Goal: Transaction & Acquisition: Purchase product/service

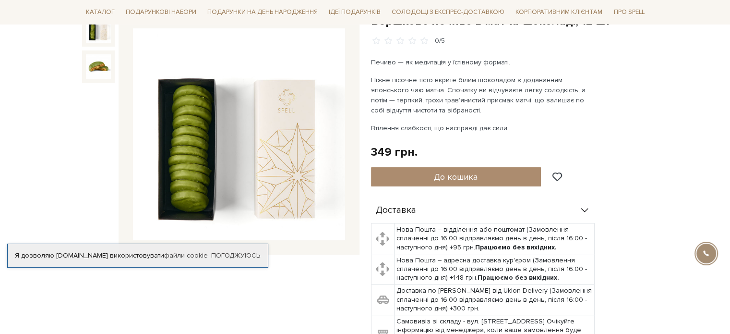
scroll to position [96, 0]
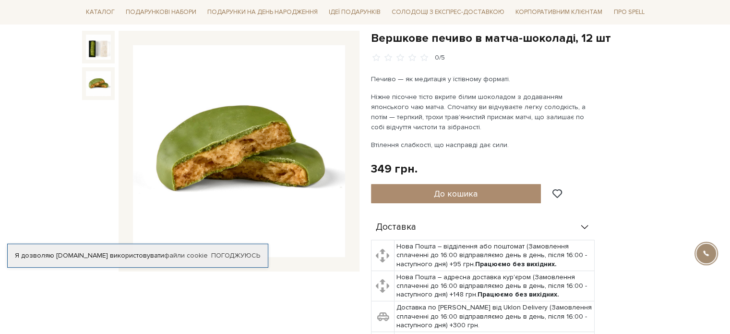
click at [101, 86] on img at bounding box center [98, 83] width 25 height 25
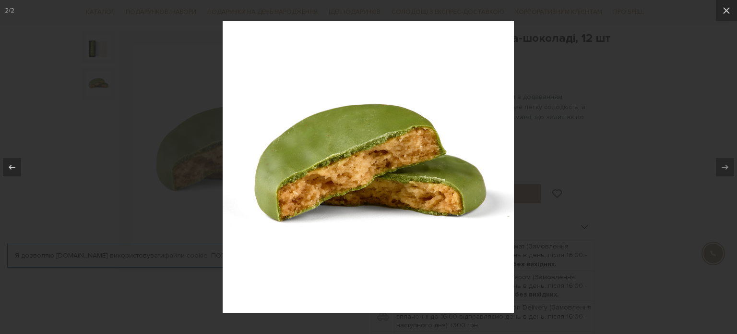
click at [637, 144] on div at bounding box center [368, 167] width 737 height 334
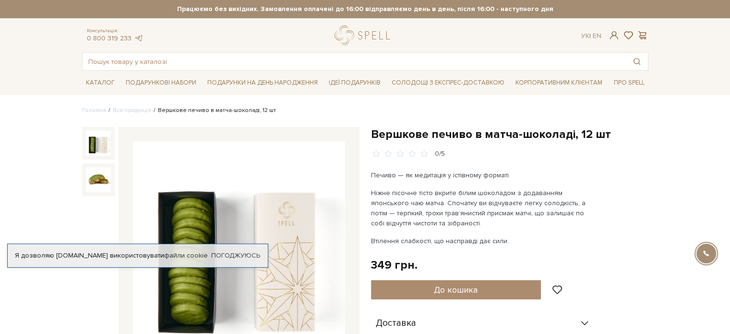
click at [96, 144] on img at bounding box center [98, 143] width 25 height 25
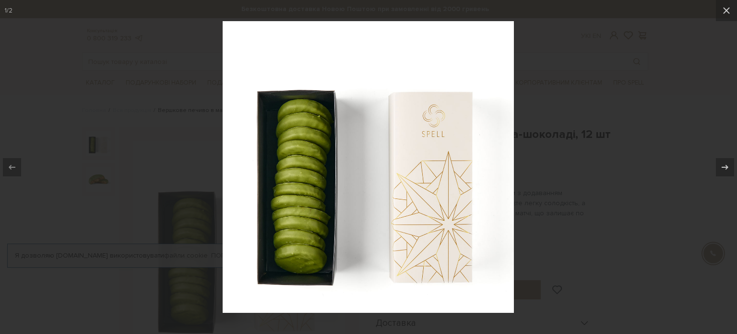
click at [684, 128] on div at bounding box center [368, 167] width 737 height 334
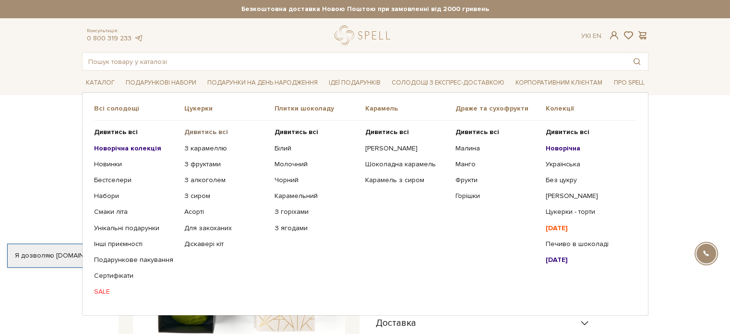
click at [198, 131] on b "Дивитись всі" at bounding box center [206, 132] width 44 height 8
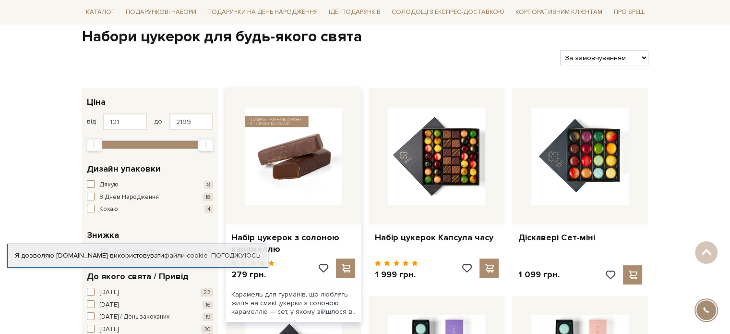
scroll to position [144, 0]
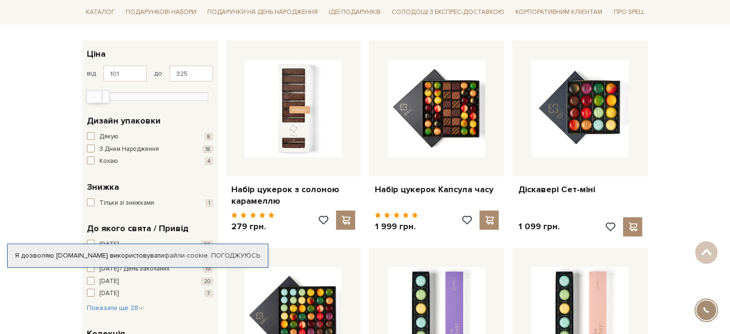
type input "317"
drag, startPoint x: 206, startPoint y: 96, endPoint x: 102, endPoint y: 102, distance: 104.9
click at [102, 102] on div "Max" at bounding box center [101, 96] width 16 height 13
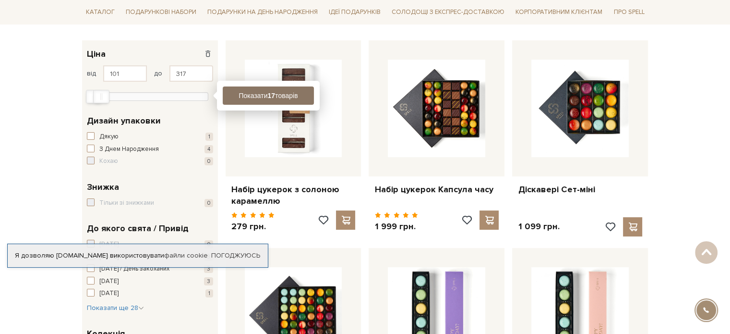
click at [246, 97] on button "Показати 17 товарів" at bounding box center [268, 95] width 91 height 18
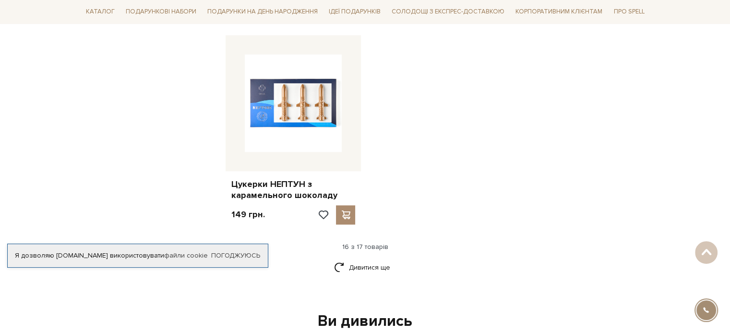
scroll to position [1200, 0]
